Goal: Transaction & Acquisition: Obtain resource

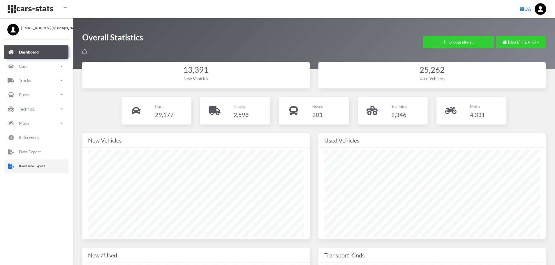
click at [32, 168] on p "Raw Data Export" at bounding box center [32, 166] width 26 height 6
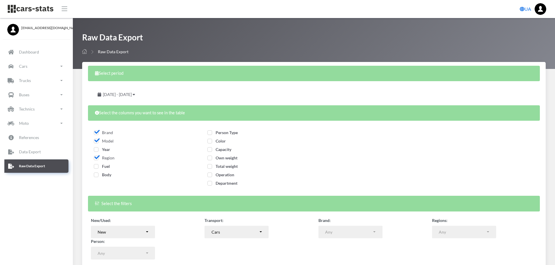
select select
click at [94, 149] on span "Year" at bounding box center [102, 149] width 16 height 5
checkbox input "true"
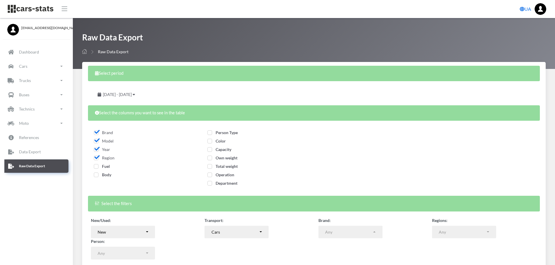
click at [97, 166] on span "Fuel" at bounding box center [102, 166] width 16 height 5
checkbox input "true"
click at [97, 175] on span "Body" at bounding box center [102, 174] width 17 height 5
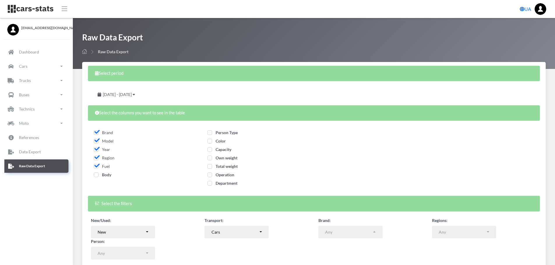
checkbox input "true"
click at [212, 132] on span "Person Type" at bounding box center [222, 132] width 30 height 5
checkbox input "true"
drag, startPoint x: 208, startPoint y: 141, endPoint x: 210, endPoint y: 148, distance: 7.4
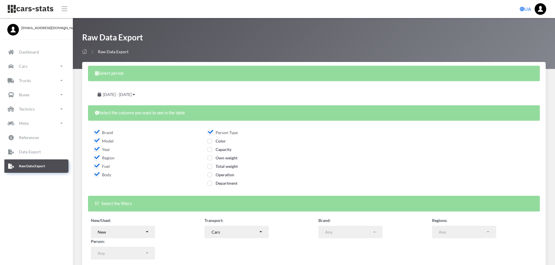
click at [208, 142] on span "Color" at bounding box center [216, 141] width 18 height 5
checkbox input "true"
click at [210, 152] on label "Capacity" at bounding box center [219, 150] width 24 height 6
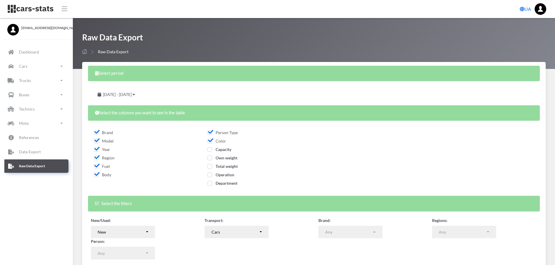
checkbox input "true"
click at [210, 157] on span "Own weight" at bounding box center [222, 158] width 30 height 5
checkbox input "true"
click at [209, 166] on span "Total weight" at bounding box center [222, 166] width 30 height 5
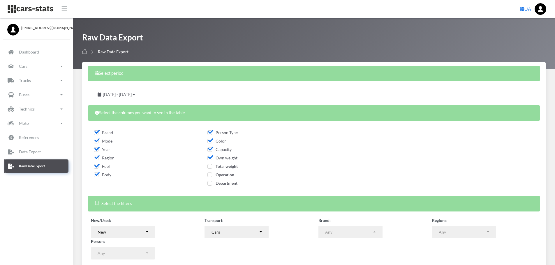
checkbox input "true"
click at [209, 176] on span "Operation" at bounding box center [220, 174] width 27 height 5
checkbox input "true"
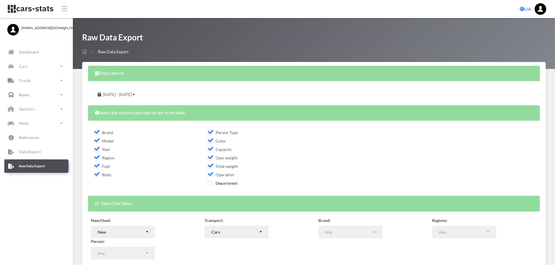
click at [210, 184] on span "Department" at bounding box center [222, 183] width 30 height 5
checkbox input "true"
drag, startPoint x: 148, startPoint y: 96, endPoint x: 204, endPoint y: 111, distance: 57.4
click at [132, 96] on span "August 19, 2025 - September 18, 2025" at bounding box center [117, 94] width 29 height 5
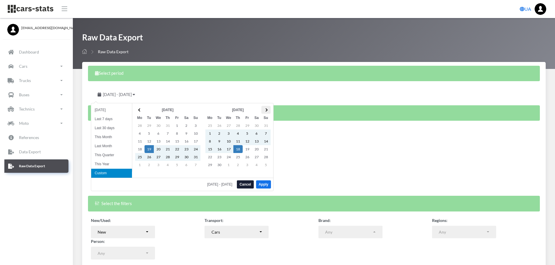
click at [269, 110] on th at bounding box center [265, 110] width 9 height 8
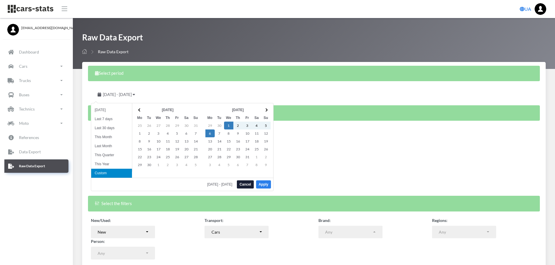
click at [262, 184] on button "Apply" at bounding box center [263, 185] width 15 height 8
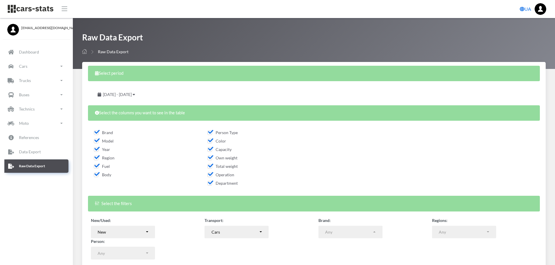
scroll to position [47, 0]
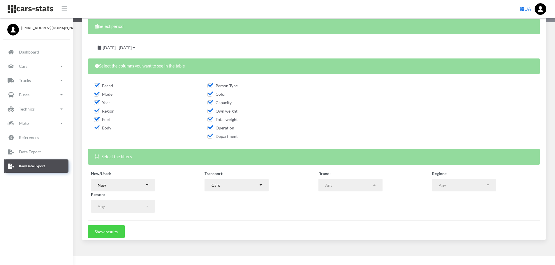
click at [94, 232] on button "Show results" at bounding box center [106, 231] width 37 height 13
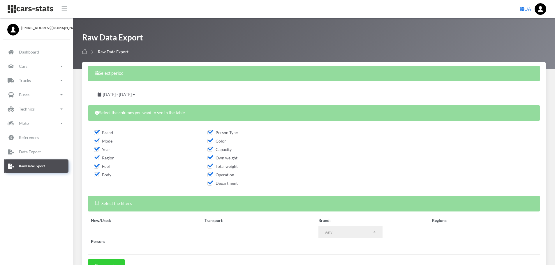
select select
select select "50"
select select
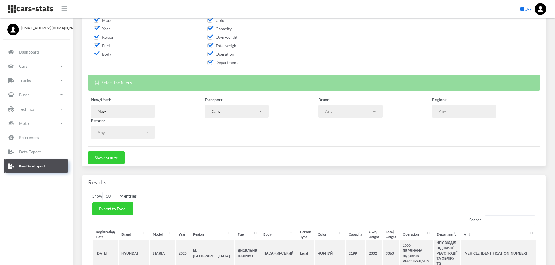
scroll to position [175, 0]
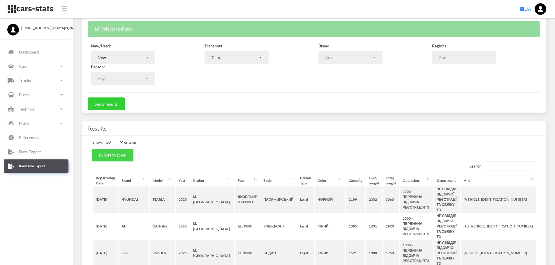
click at [113, 159] on button "Export to Excel" at bounding box center [112, 155] width 41 height 13
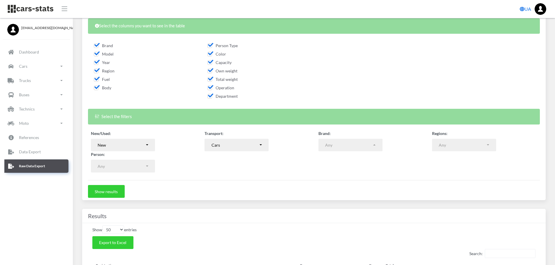
scroll to position [30, 0]
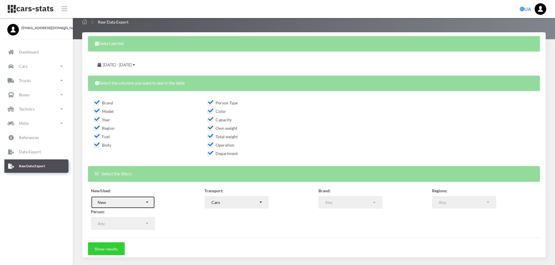
click at [148, 204] on button "New" at bounding box center [123, 202] width 64 height 13
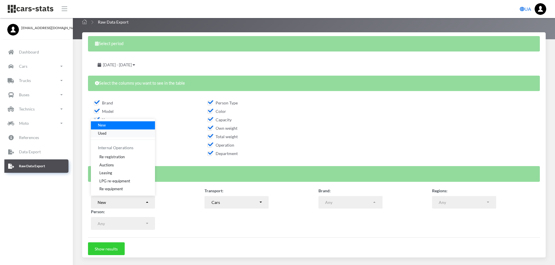
click at [101, 132] on span "Used" at bounding box center [102, 133] width 8 height 6
select select "used-import"
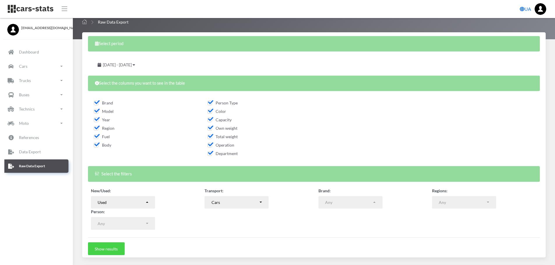
click at [105, 249] on button "Show results" at bounding box center [106, 249] width 37 height 13
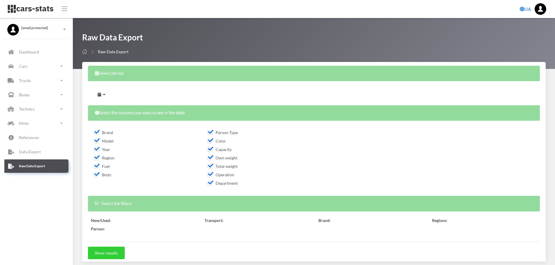
select select
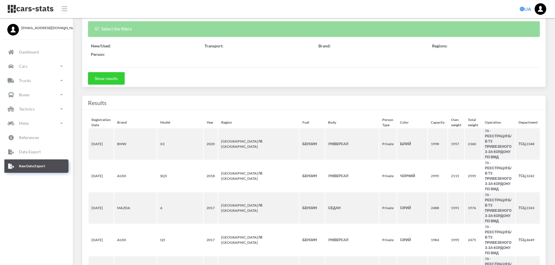
select select "50"
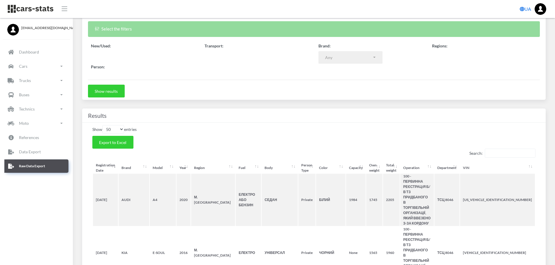
select select
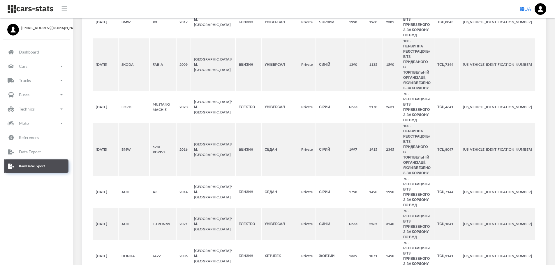
scroll to position [1882, 0]
